Goal: Task Accomplishment & Management: Manage account settings

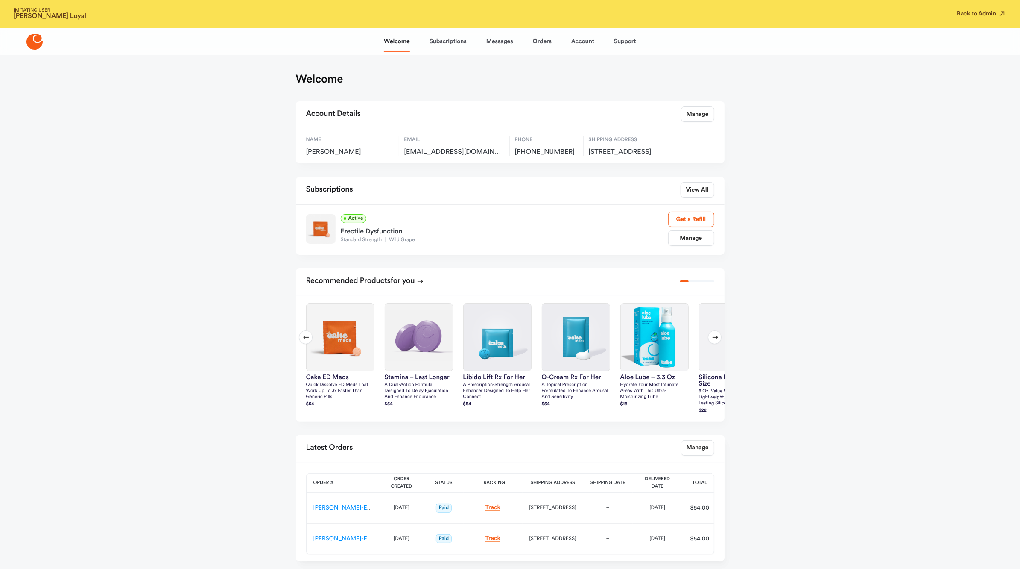
click at [686, 255] on div "Active Erectile Dysfunction Standard Strength Wild Grape Manage Get a Refill" at bounding box center [510, 230] width 429 height 50
click at [686, 246] on link "Manage" at bounding box center [691, 237] width 46 height 15
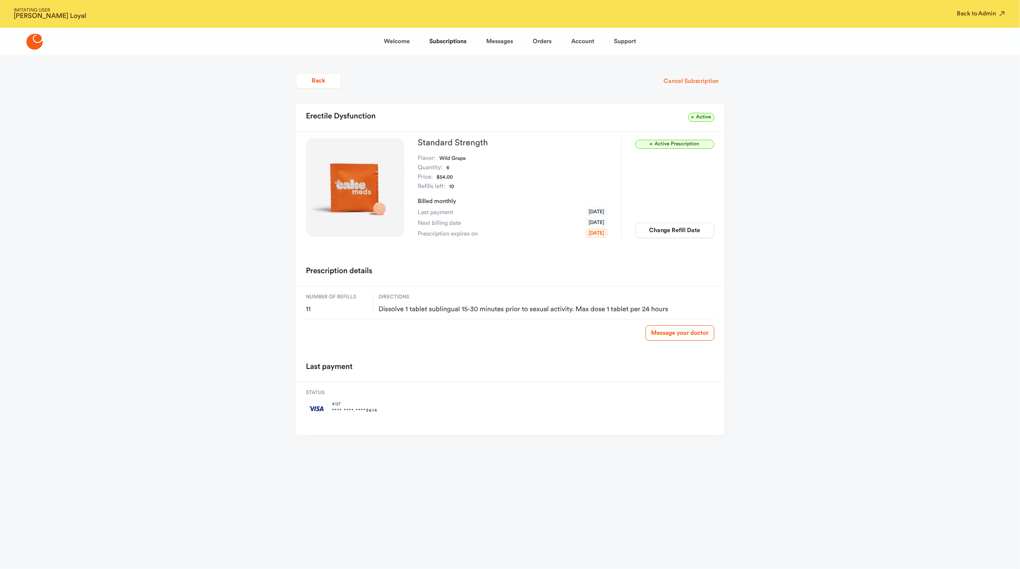
click at [700, 83] on button "Cancel Subscription" at bounding box center [691, 80] width 66 height 15
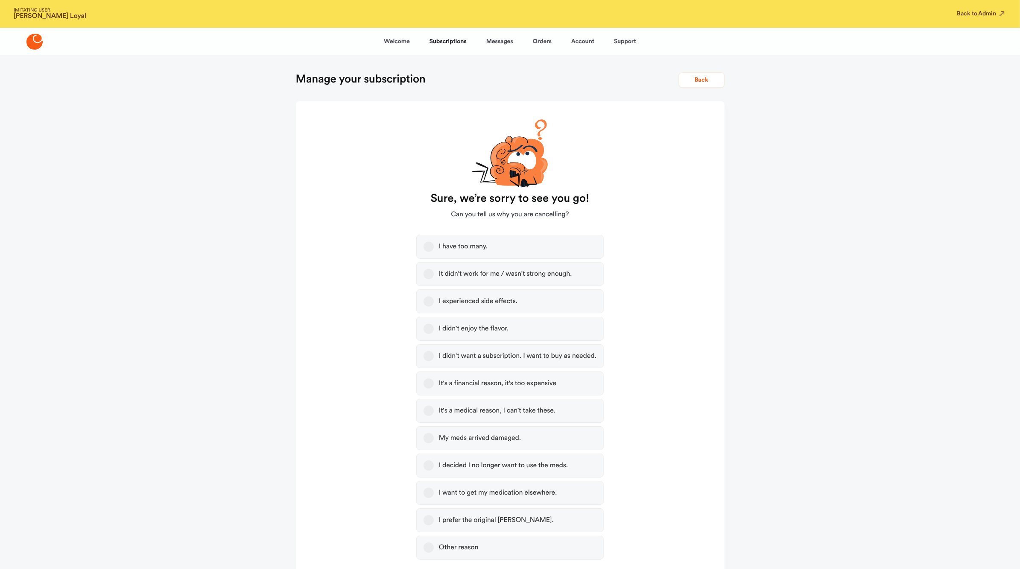
click at [490, 361] on label "I didn't want a subscription. I want to buy as needed." at bounding box center [510, 356] width 188 height 24
click at [434, 361] on button "I didn't want a subscription. I want to buy as needed." at bounding box center [429, 356] width 10 height 10
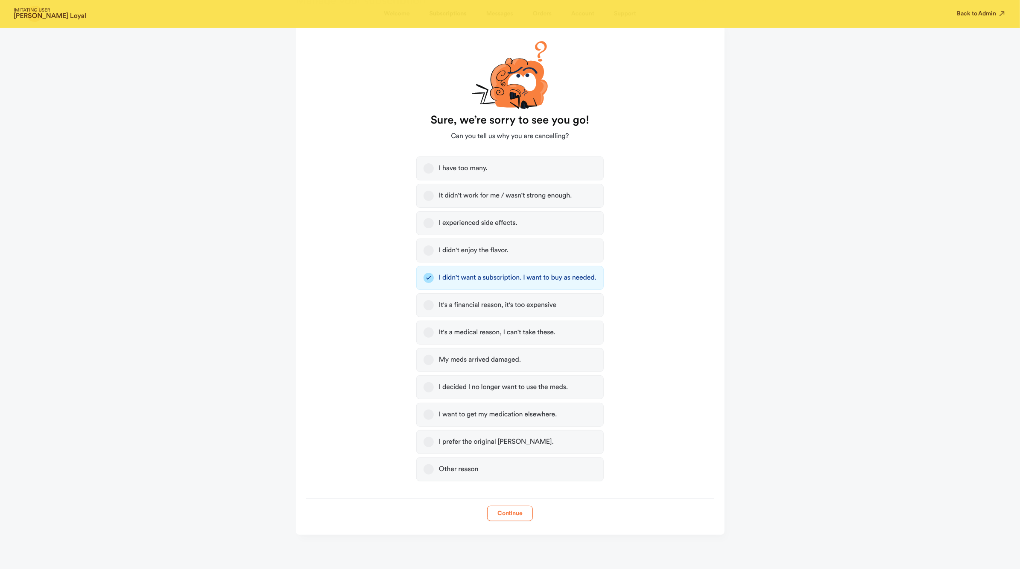
click at [500, 513] on button "Continue" at bounding box center [510, 512] width 46 height 15
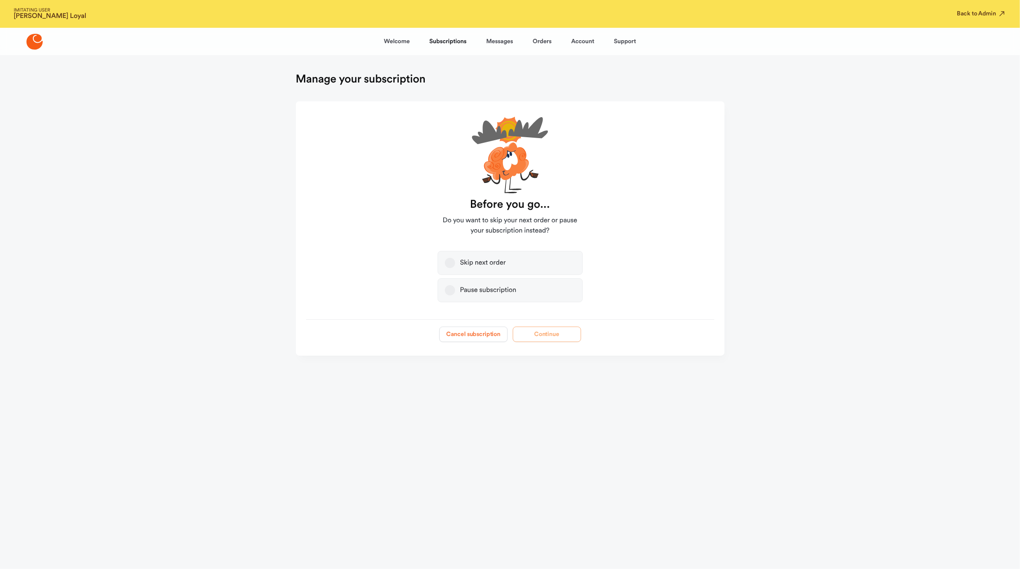
click at [487, 339] on button "Cancel subscription" at bounding box center [474, 333] width 68 height 15
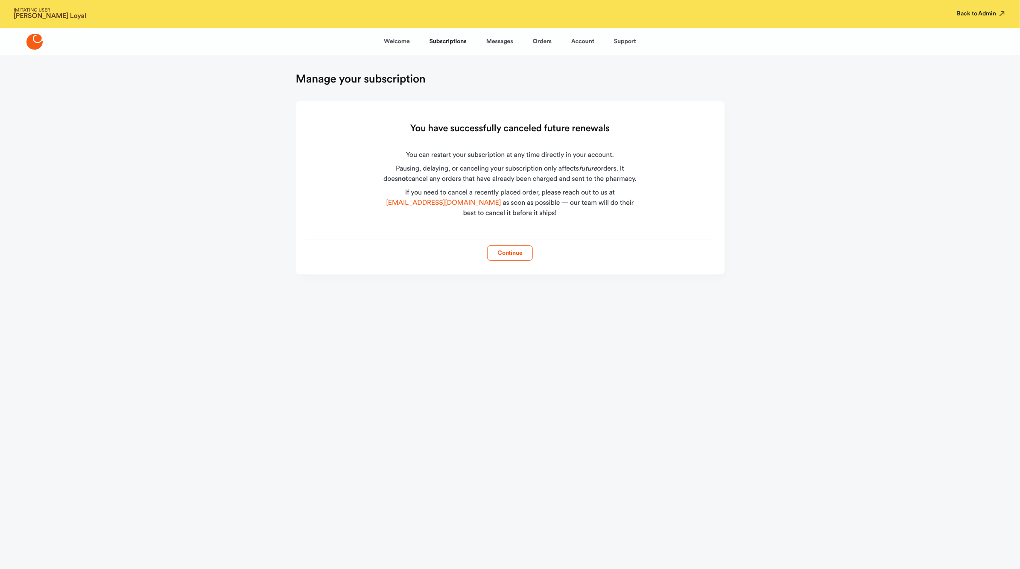
click at [977, 15] on button "Back to Admin" at bounding box center [982, 13] width 49 height 9
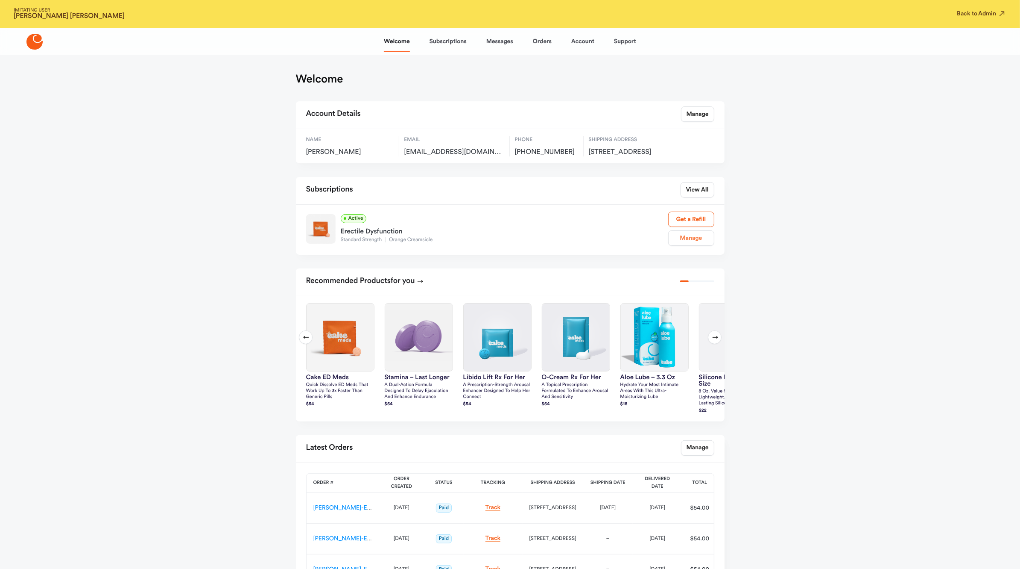
click at [683, 246] on link "Manage" at bounding box center [691, 237] width 46 height 15
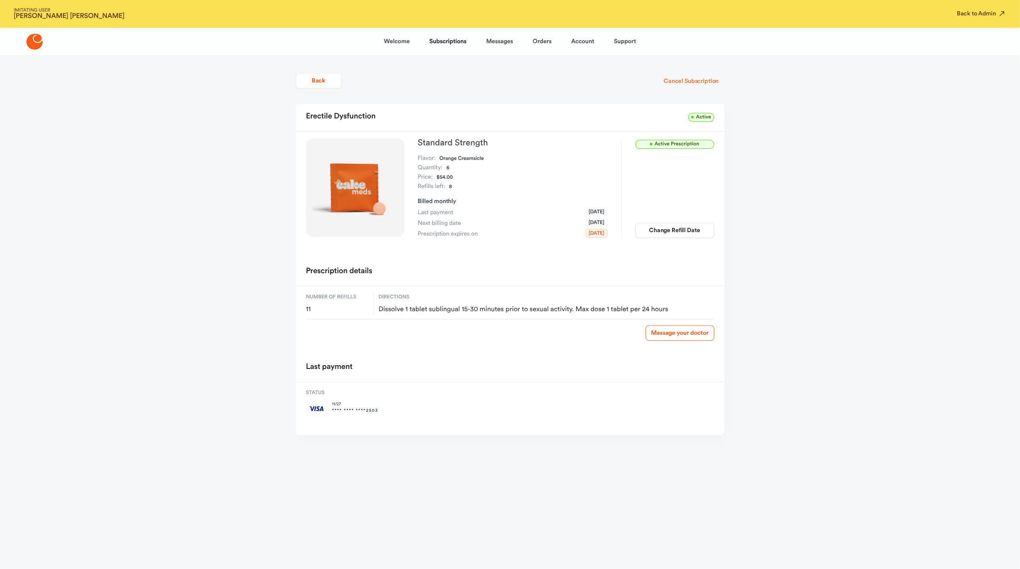
click at [700, 86] on button "Cancel Subscription" at bounding box center [691, 80] width 66 height 15
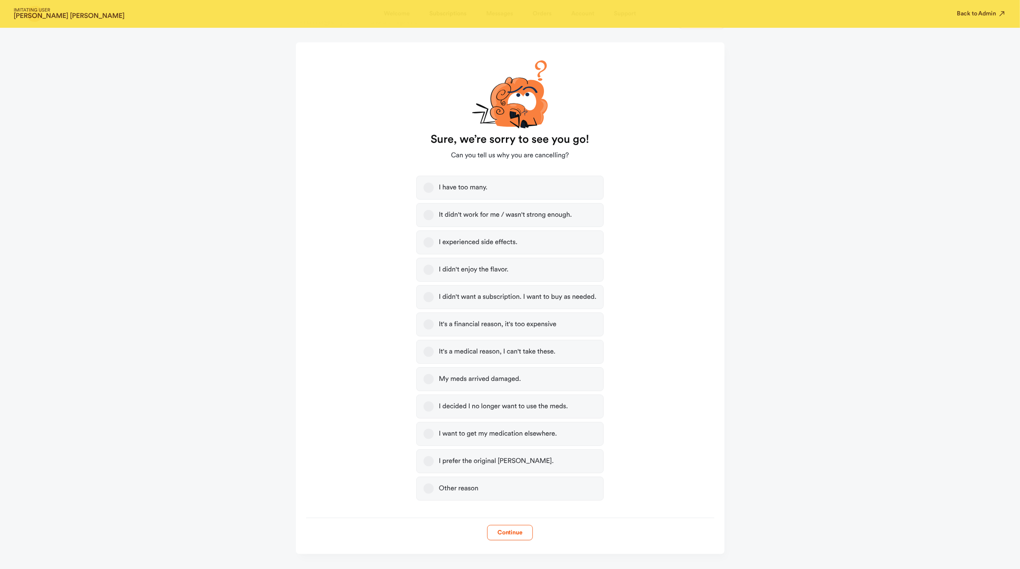
scroll to position [78, 0]
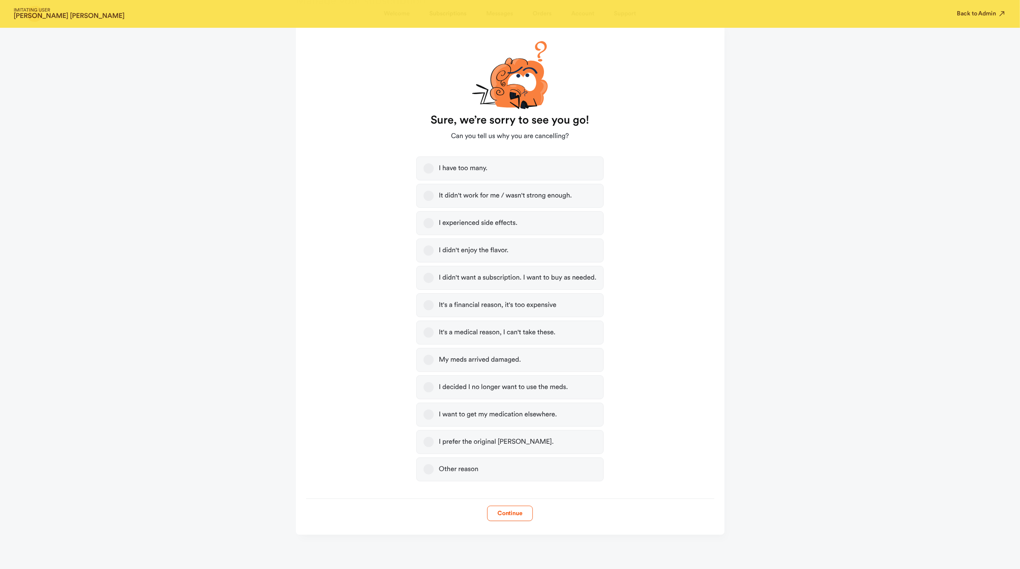
click at [497, 277] on div "I didn't want a subscription. I want to buy as needed." at bounding box center [518, 277] width 158 height 9
click at [434, 277] on button "I didn't want a subscription. I want to buy as needed." at bounding box center [429, 278] width 10 height 10
click at [501, 510] on button "Continue" at bounding box center [510, 512] width 46 height 15
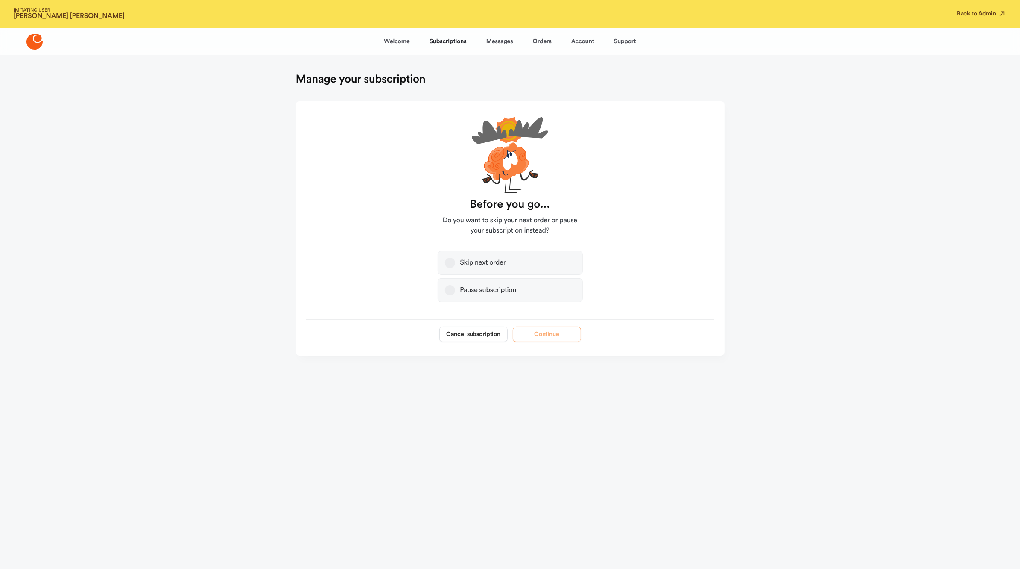
scroll to position [0, 0]
click at [478, 335] on button "Cancel subscription" at bounding box center [474, 333] width 68 height 15
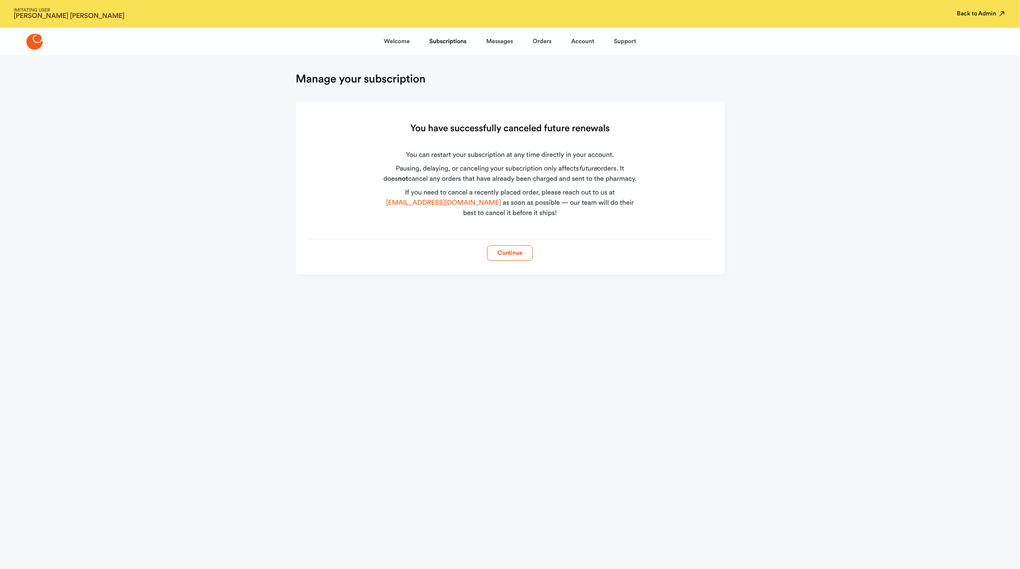
click at [980, 14] on button "Back to Admin" at bounding box center [982, 13] width 49 height 9
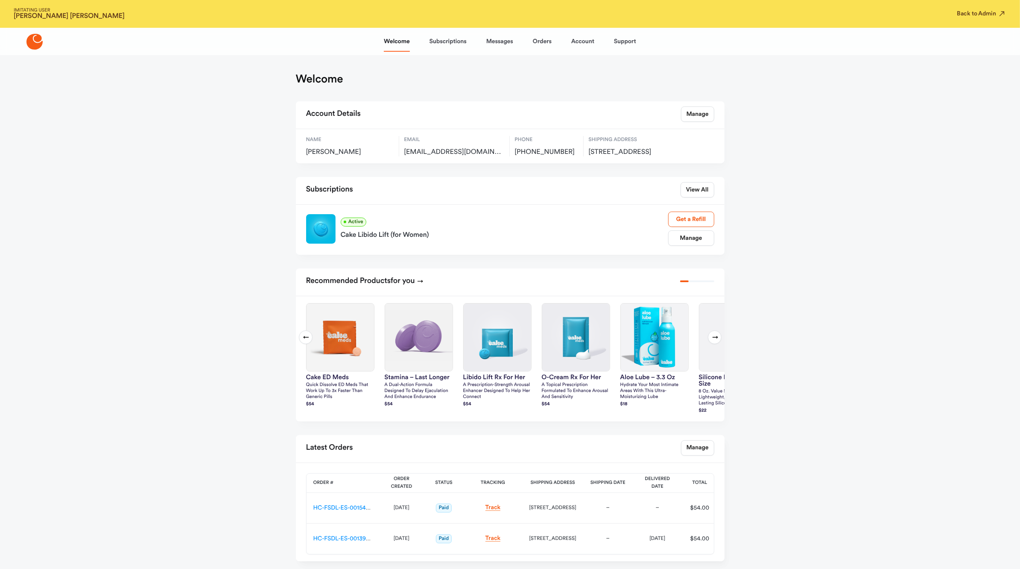
scroll to position [49, 0]
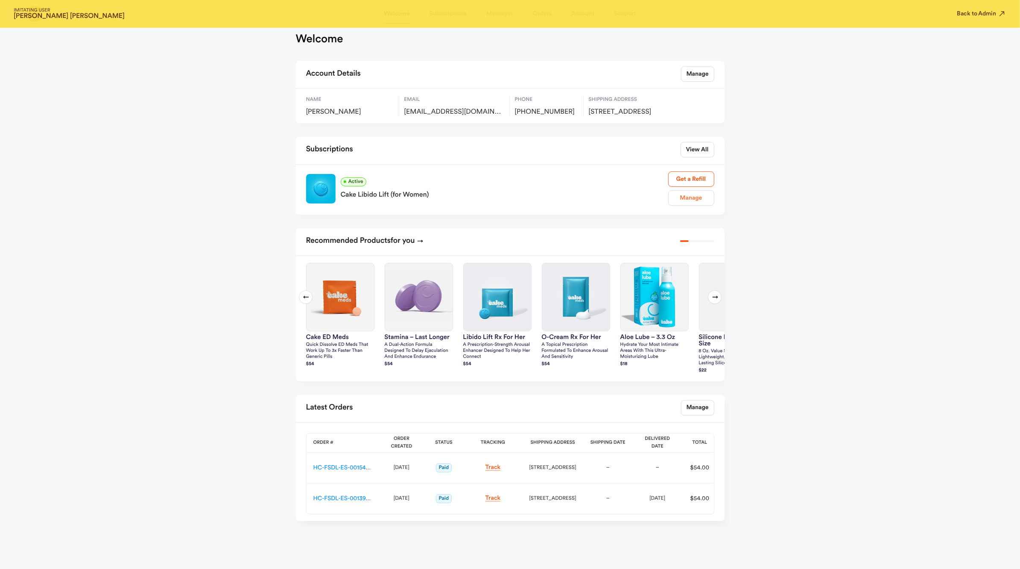
click at [691, 196] on link "Manage" at bounding box center [691, 197] width 46 height 15
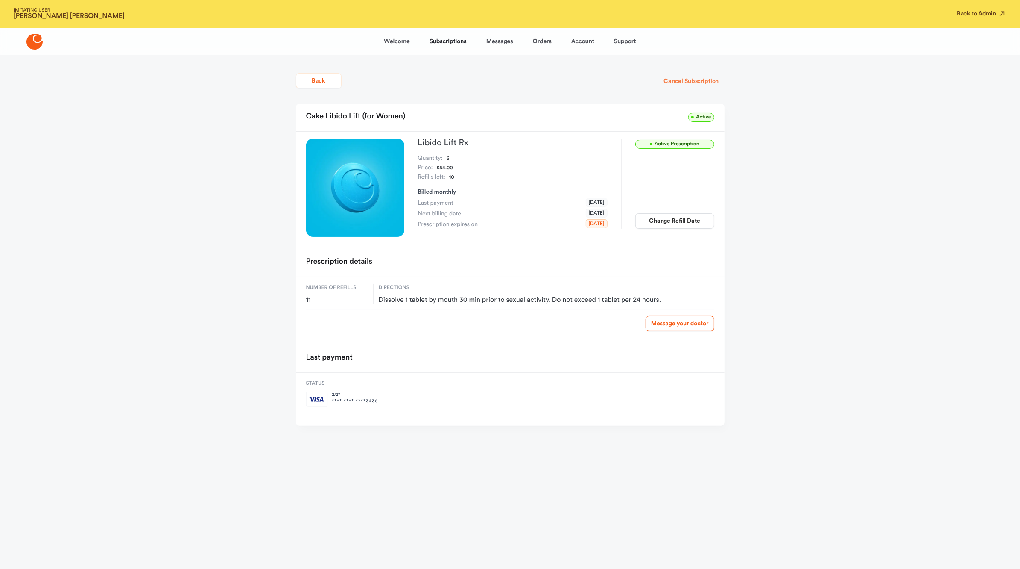
click at [699, 84] on button "Cancel Subscription" at bounding box center [691, 80] width 66 height 15
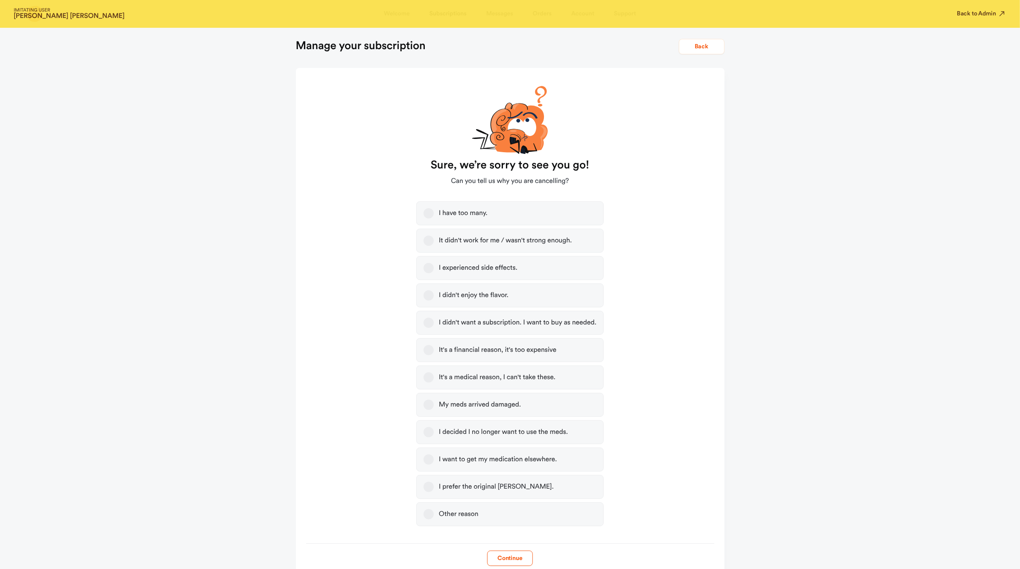
scroll to position [78, 0]
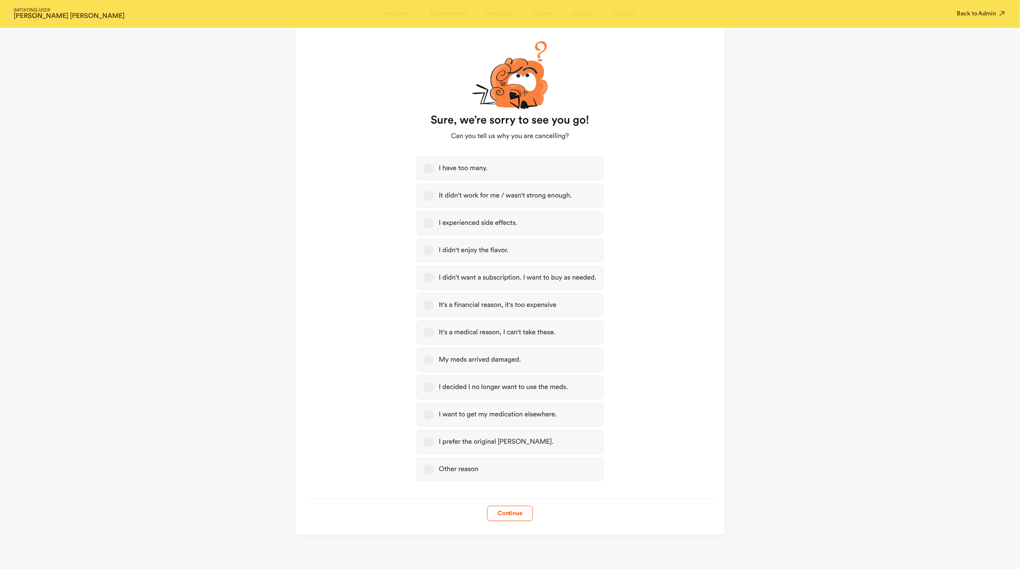
click at [467, 394] on label "I decided I no longer want to use the meds." at bounding box center [510, 387] width 188 height 24
click at [434, 392] on button "I decided I no longer want to use the meds." at bounding box center [429, 387] width 10 height 10
click at [496, 510] on button "Continue" at bounding box center [510, 512] width 46 height 15
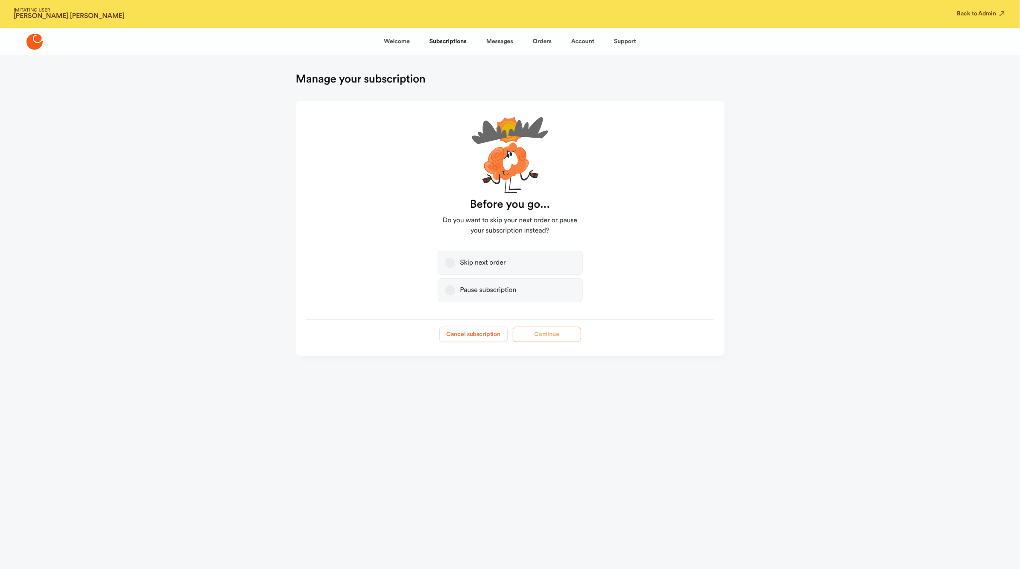
click at [488, 340] on button "Cancel subscription" at bounding box center [474, 333] width 68 height 15
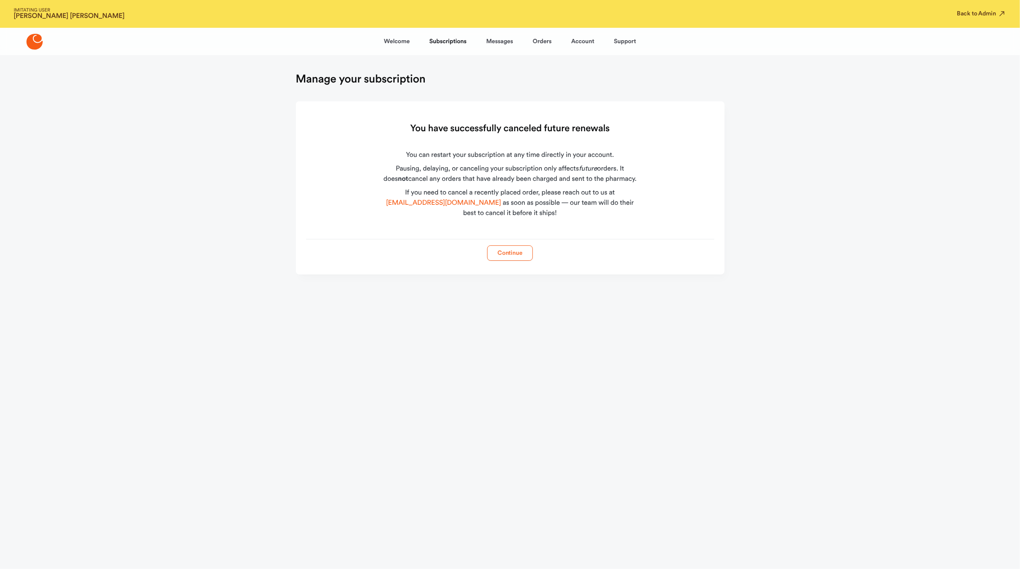
click at [519, 255] on button "Continue" at bounding box center [510, 252] width 46 height 15
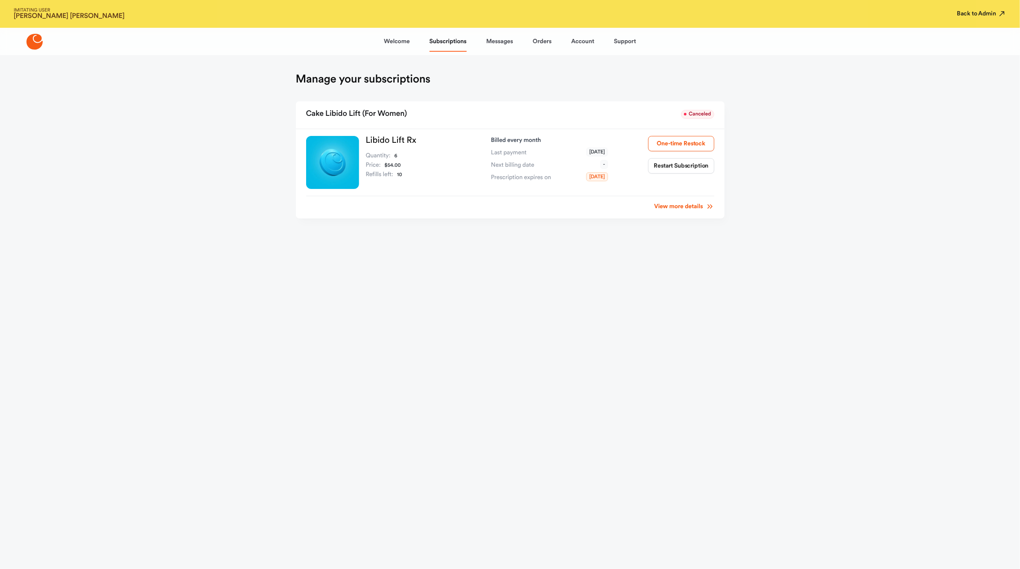
click at [978, 12] on button "Back to Admin" at bounding box center [982, 13] width 49 height 9
